Goal: Task Accomplishment & Management: Manage account settings

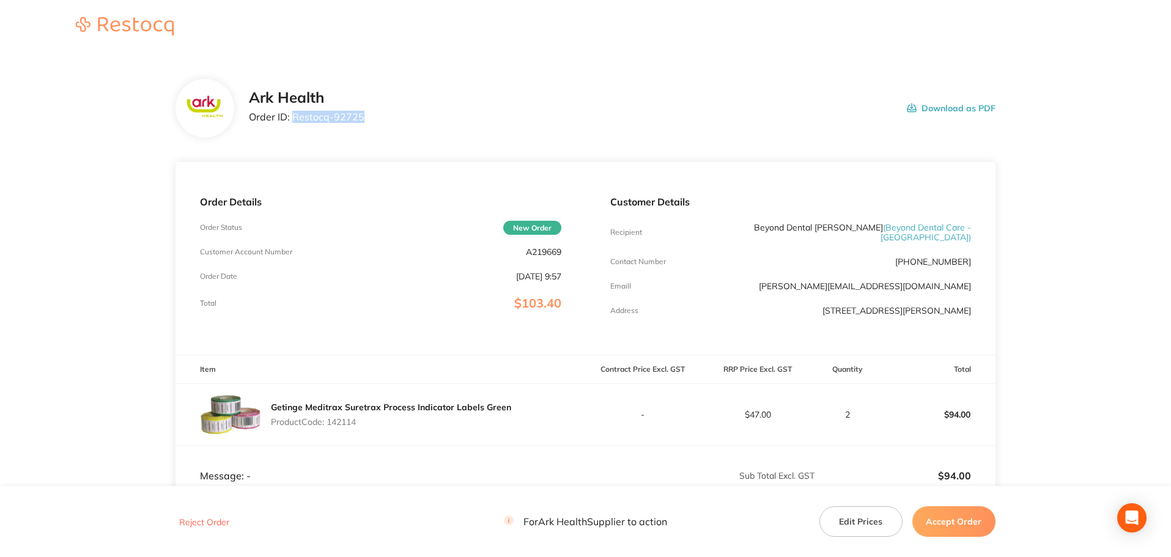
drag, startPoint x: 361, startPoint y: 119, endPoint x: 294, endPoint y: 124, distance: 67.4
click at [294, 124] on div "Ark Health Order ID: Restocq- 92725" at bounding box center [307, 108] width 116 height 38
copy p "Restocq- 92725"
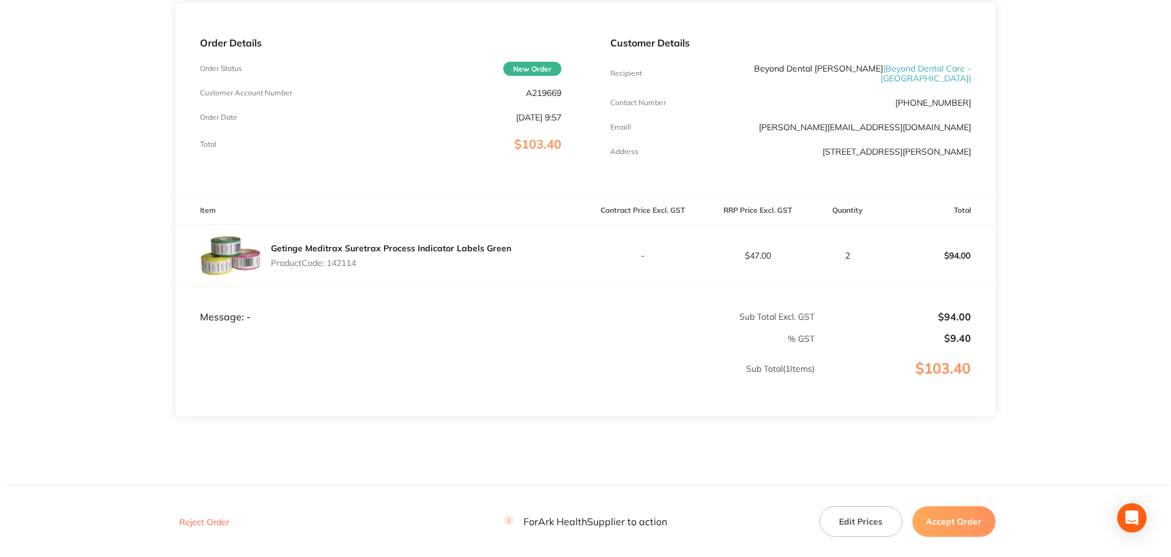
scroll to position [182, 0]
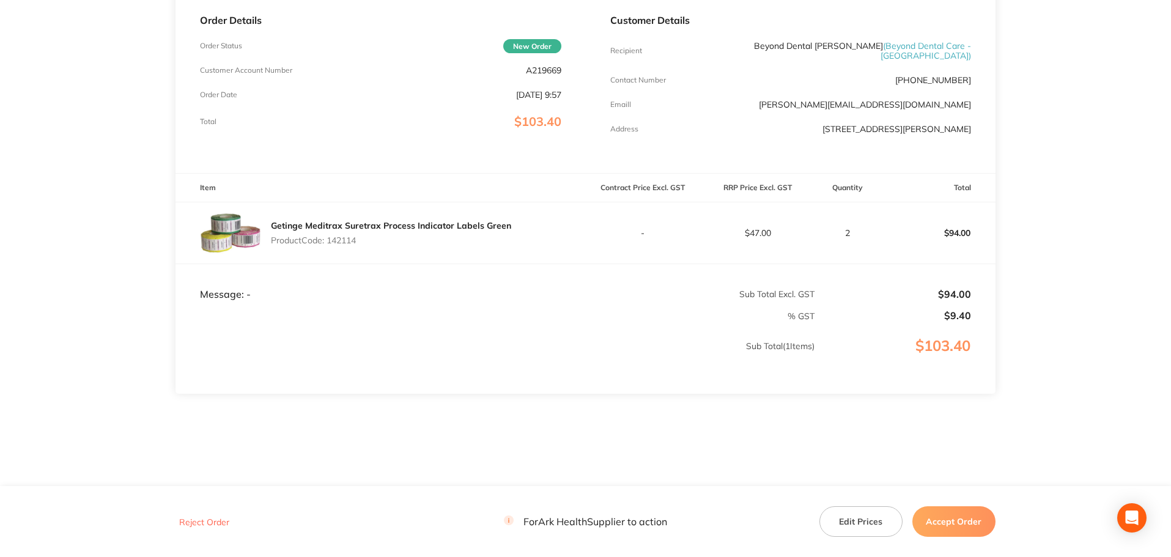
click at [953, 517] on button "Accept Order" at bounding box center [953, 521] width 83 height 31
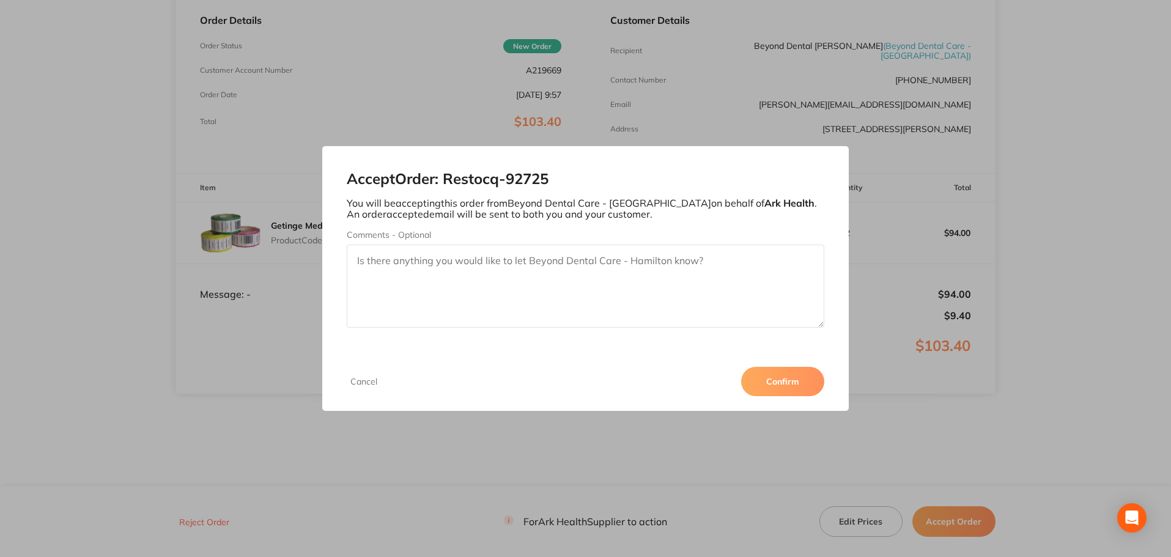
click at [797, 383] on button "Confirm" at bounding box center [782, 381] width 83 height 29
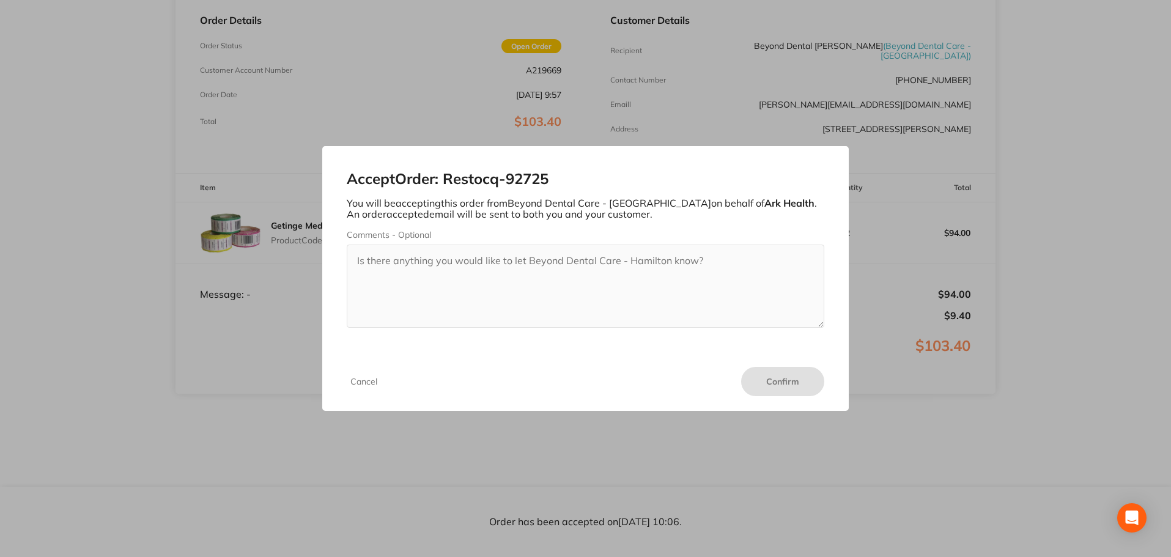
scroll to position [181, 0]
